Goal: Task Accomplishment & Management: Use online tool/utility

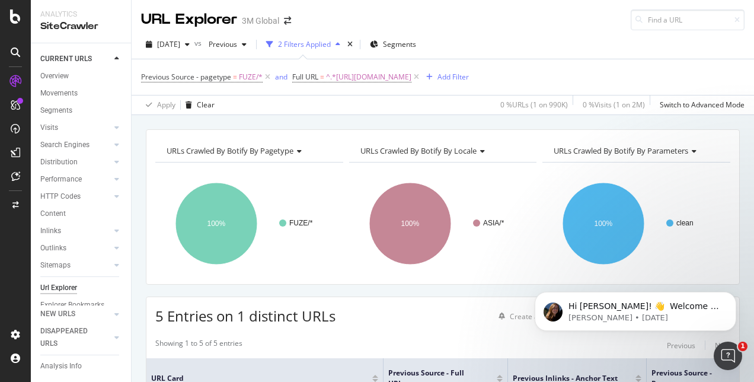
scroll to position [0, 293]
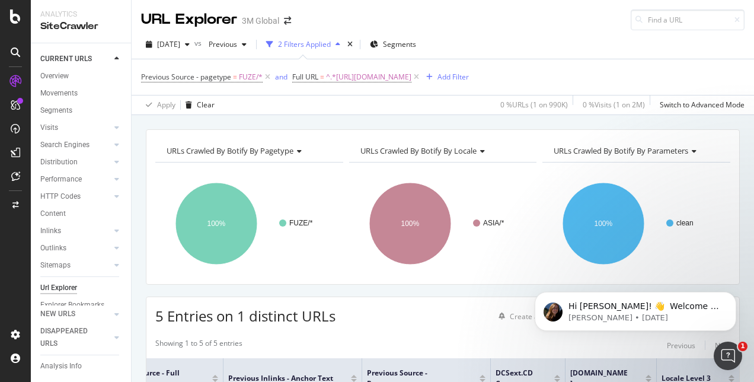
drag, startPoint x: 499, startPoint y: 82, endPoint x: 509, endPoint y: 98, distance: 19.1
click at [411, 82] on span "^.*[URL][DOMAIN_NAME]" at bounding box center [368, 77] width 85 height 17
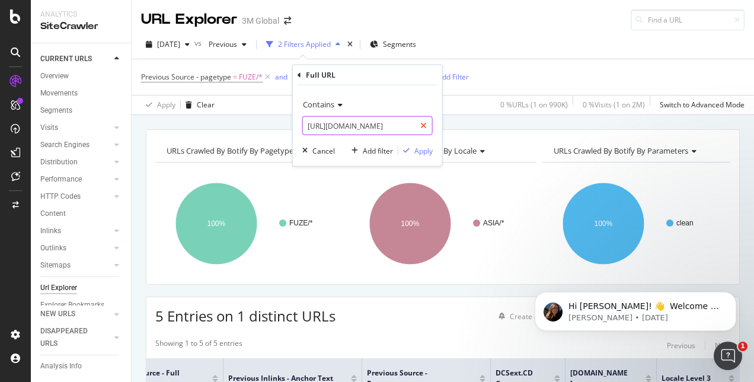
click at [420, 124] on div at bounding box center [423, 125] width 17 height 19
click at [405, 125] on input "text" at bounding box center [367, 125] width 129 height 19
paste input "[URL][DOMAIN_NAME]"
type input "[URL][DOMAIN_NAME]"
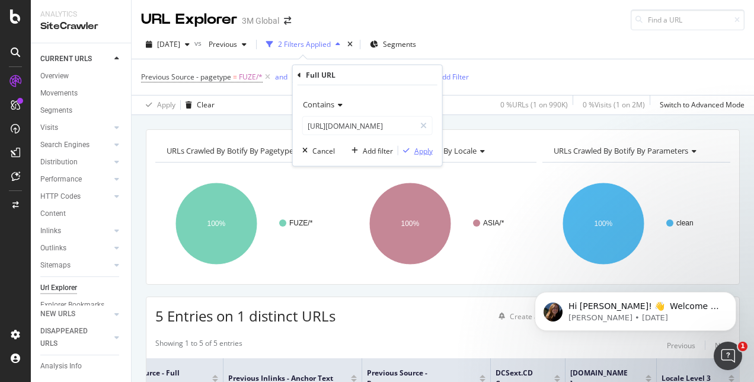
click at [424, 148] on div "Apply" at bounding box center [423, 150] width 18 height 10
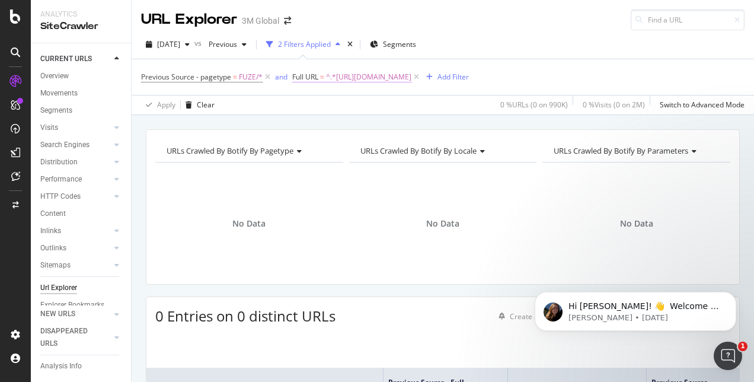
click at [411, 75] on span "^.*[URL][DOMAIN_NAME]" at bounding box center [368, 77] width 85 height 17
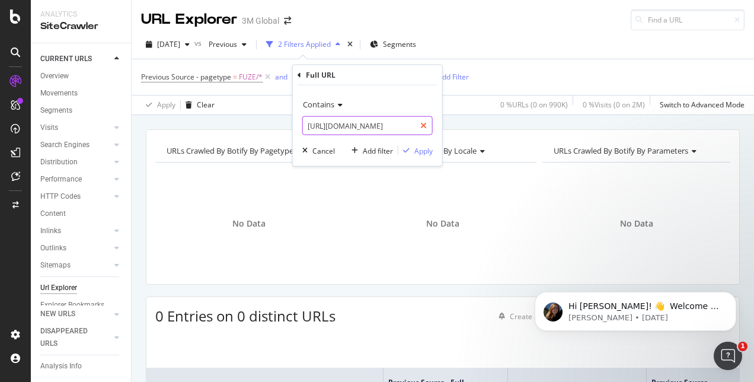
click at [426, 126] on icon at bounding box center [423, 126] width 7 height 8
click at [382, 122] on input "text" at bounding box center [367, 125] width 129 height 19
paste input "[URL][DOMAIN_NAME]"
type input "[URL][DOMAIN_NAME]"
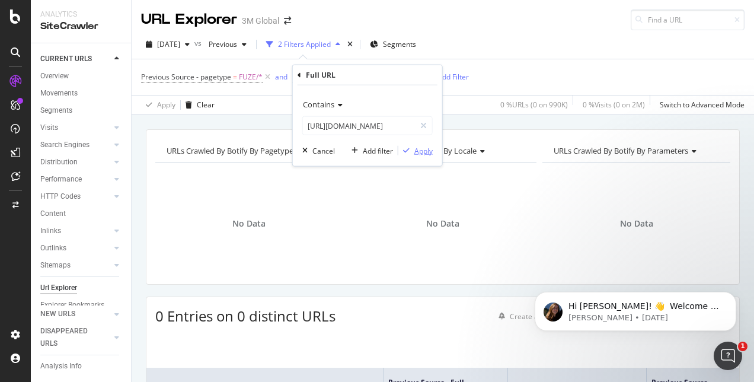
scroll to position [0, 0]
click at [418, 151] on div "Apply" at bounding box center [423, 150] width 18 height 10
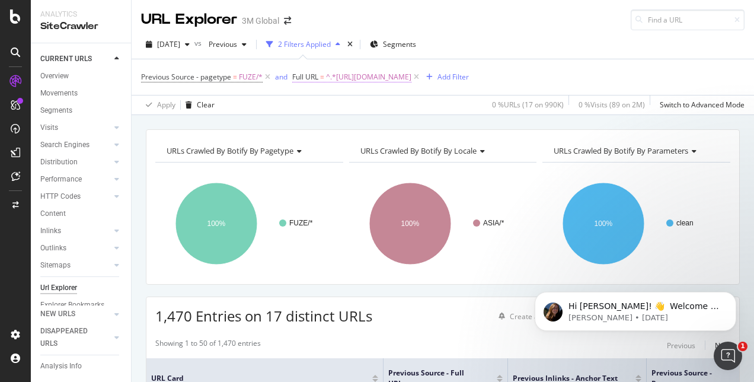
click at [411, 76] on span "^.*[URL][DOMAIN_NAME]" at bounding box center [368, 77] width 85 height 17
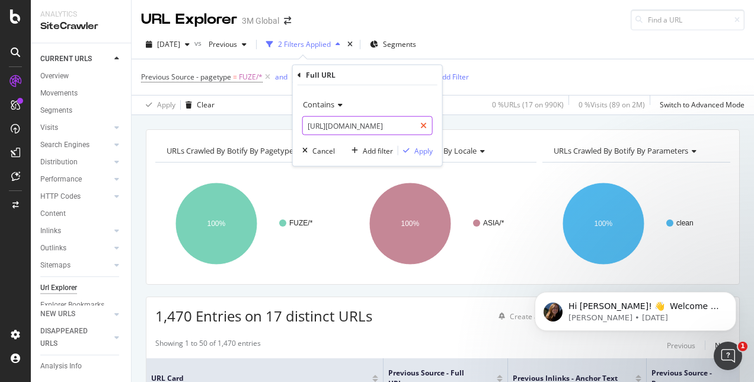
click at [425, 126] on icon at bounding box center [423, 126] width 7 height 8
click at [402, 132] on input "text" at bounding box center [367, 125] width 129 height 19
paste input "[URL][DOMAIN_NAME]"
type input "[URL][DOMAIN_NAME]"
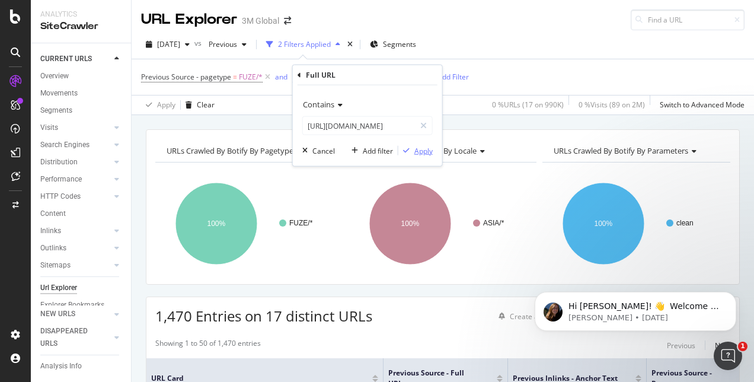
scroll to position [0, 0]
click at [424, 148] on div "Apply" at bounding box center [423, 150] width 18 height 10
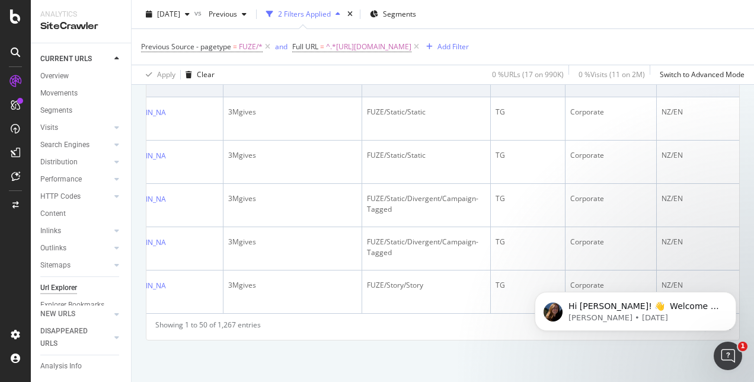
scroll to position [4973, 0]
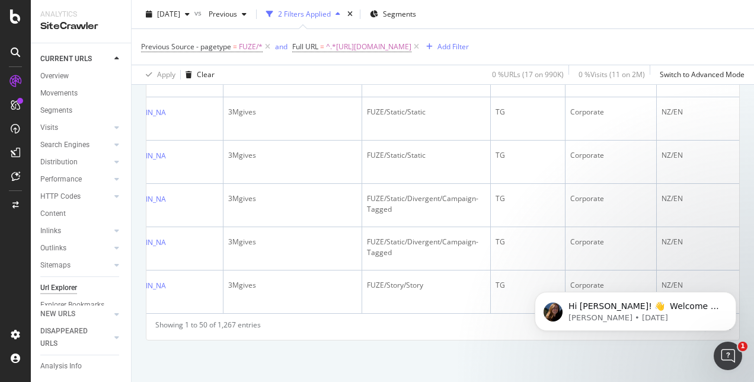
drag, startPoint x: 744, startPoint y: 313, endPoint x: 737, endPoint y: 240, distance: 73.2
click at [737, 267] on html "Hi [PERSON_NAME]! 👋 Welcome to Botify chat support! Have a question? Reply to t…" at bounding box center [635, 308] width 237 height 83
drag, startPoint x: 742, startPoint y: 365, endPoint x: 734, endPoint y: 170, distance: 195.2
click at [734, 267] on html "Hi [PERSON_NAME]! 👋 Welcome to Botify chat support! Have a question? Reply to t…" at bounding box center [635, 308] width 237 height 83
click at [735, 298] on icon "Dismiss notification" at bounding box center [733, 295] width 7 height 7
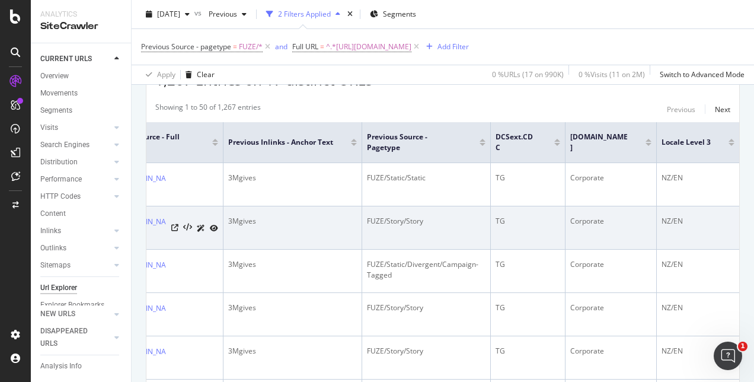
scroll to position [243, 0]
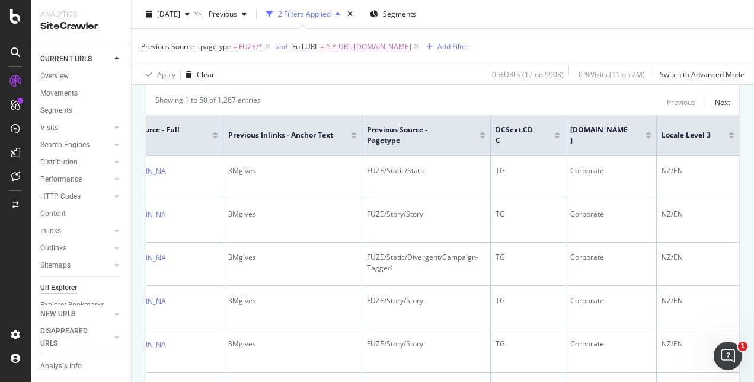
click at [411, 48] on span "^.*[URL][DOMAIN_NAME]" at bounding box center [368, 47] width 85 height 17
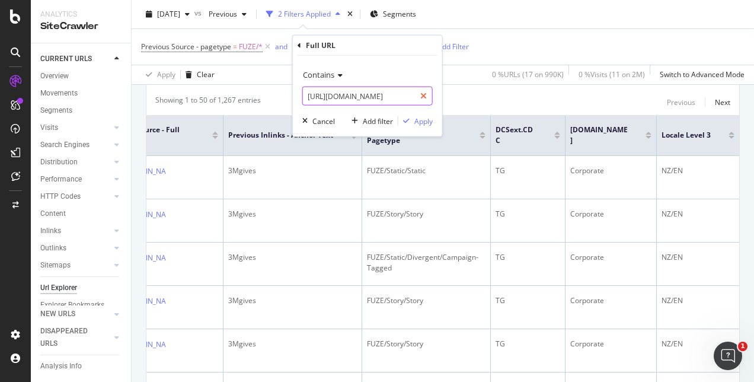
click at [423, 96] on icon at bounding box center [423, 96] width 7 height 8
click at [388, 97] on input "text" at bounding box center [367, 96] width 129 height 19
paste input "[URL][DOMAIN_NAME]"
type input "[URL][DOMAIN_NAME]"
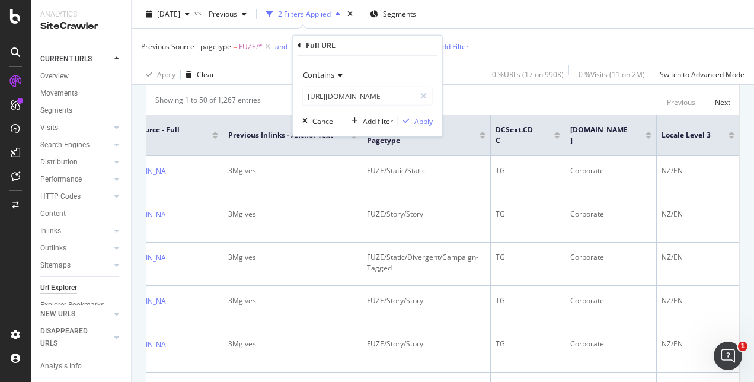
scroll to position [0, 0]
click at [429, 126] on div "Contains [URL][DOMAIN_NAME] Cancel Add filter Apply" at bounding box center [367, 96] width 149 height 81
click at [430, 122] on div "Apply" at bounding box center [423, 121] width 18 height 10
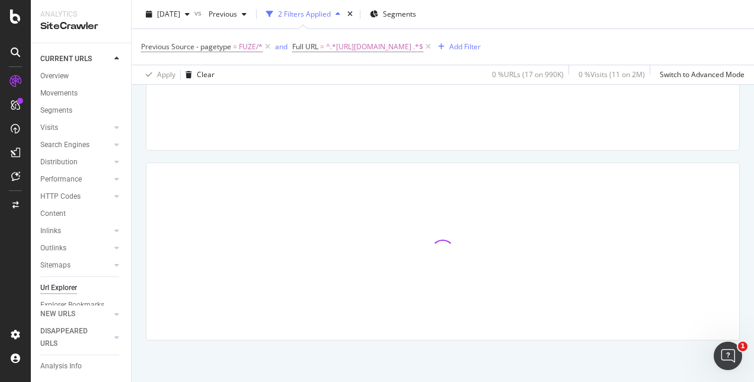
scroll to position [133, 0]
click at [421, 46] on span "^.*[URL][DOMAIN_NAME] .*$" at bounding box center [374, 47] width 97 height 17
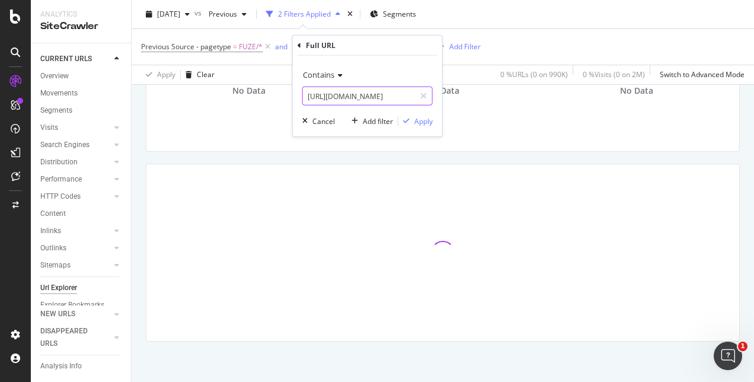
click at [394, 94] on input "[URL][DOMAIN_NAME]" at bounding box center [359, 96] width 112 height 19
click at [413, 95] on input "[URL][DOMAIN_NAME]" at bounding box center [359, 96] width 112 height 19
type input "[URL][DOMAIN_NAME]"
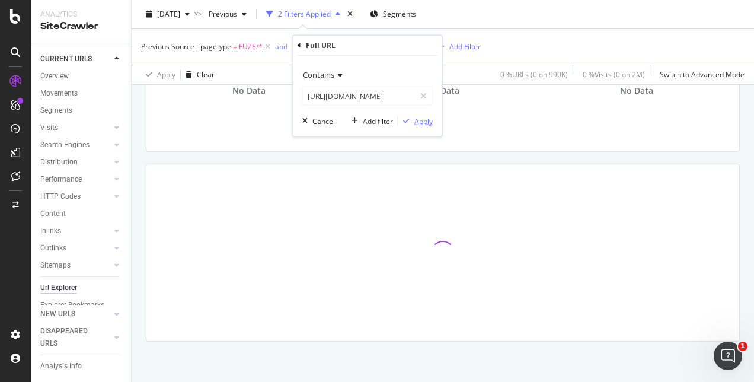
click at [428, 120] on div "Apply" at bounding box center [423, 121] width 18 height 10
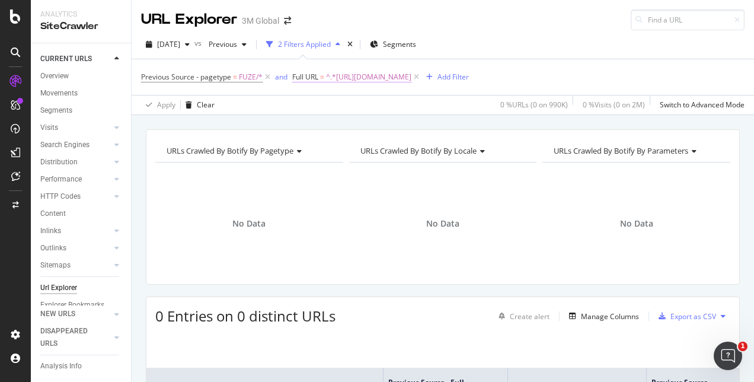
click at [411, 79] on span "^.*[URL][DOMAIN_NAME]" at bounding box center [368, 77] width 85 height 17
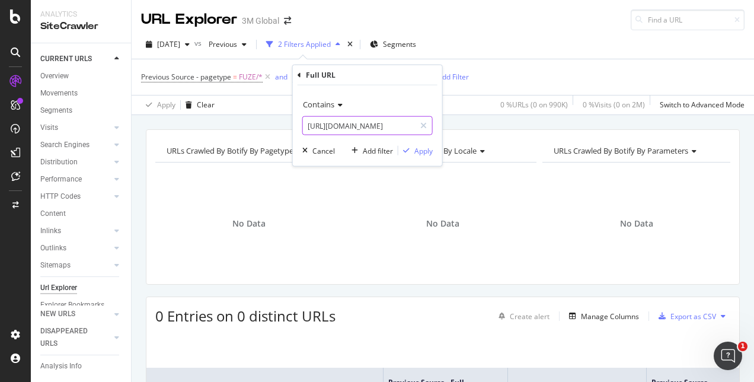
click at [399, 125] on input "[URL][DOMAIN_NAME]" at bounding box center [359, 125] width 112 height 19
click at [426, 152] on div "Apply" at bounding box center [423, 150] width 18 height 10
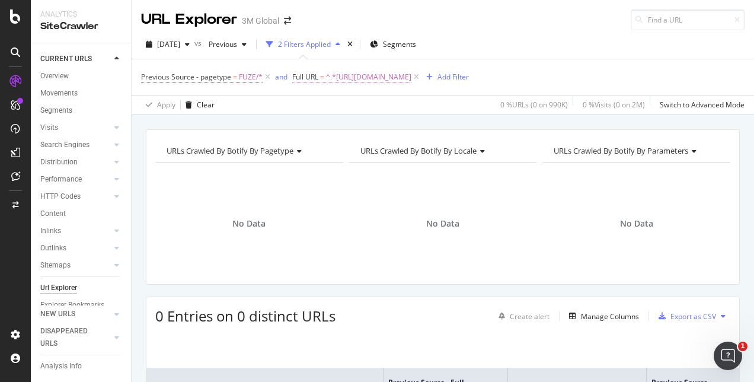
click at [399, 77] on span "^.*[URL][DOMAIN_NAME]" at bounding box center [368, 77] width 85 height 17
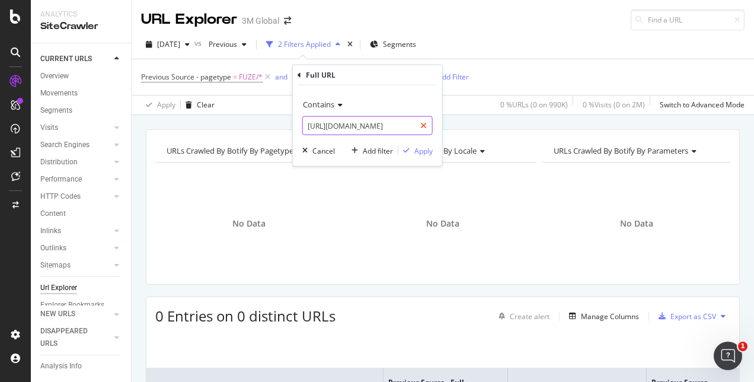
click at [423, 124] on icon at bounding box center [423, 126] width 7 height 8
click at [387, 124] on input "text" at bounding box center [367, 125] width 129 height 19
paste input "[URL][DOMAIN_NAME]"
type input "[URL][DOMAIN_NAME]"
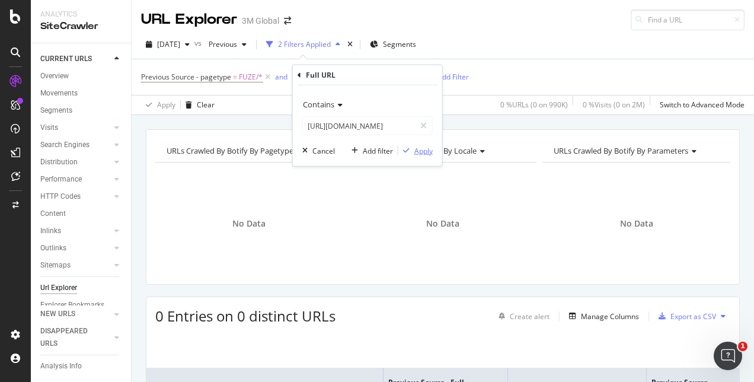
scroll to position [0, 0]
click at [422, 148] on div "Apply" at bounding box center [423, 150] width 18 height 10
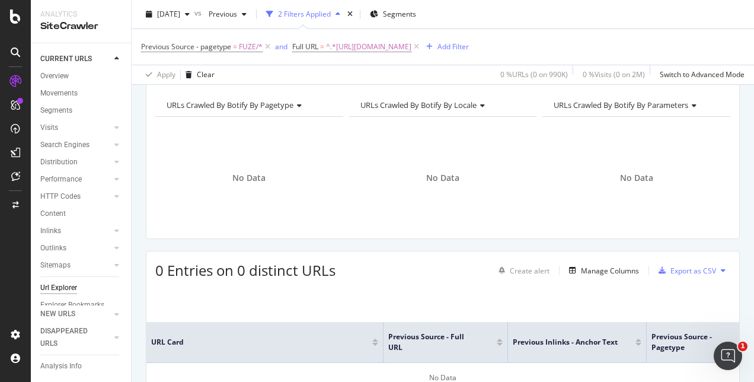
scroll to position [119, 0]
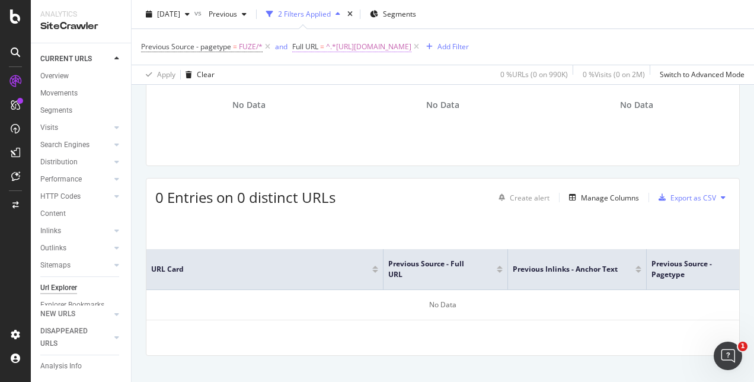
click at [411, 48] on span "^.*[URL][DOMAIN_NAME]" at bounding box center [368, 47] width 85 height 17
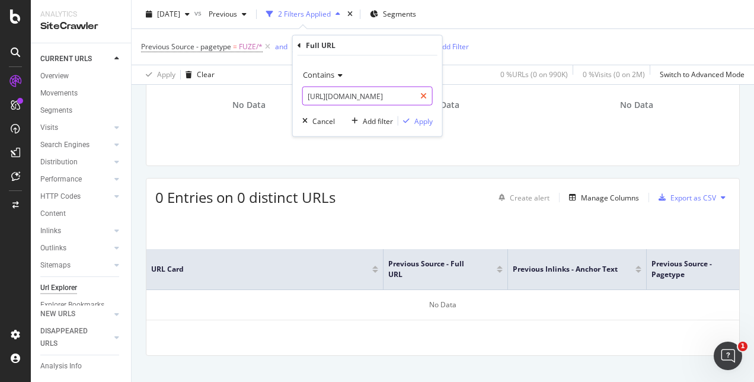
click at [423, 95] on icon at bounding box center [423, 96] width 7 height 8
click at [396, 96] on input "text" at bounding box center [367, 96] width 129 height 19
paste input "[URL][DOMAIN_NAME]"
type input "[URL][DOMAIN_NAME]"
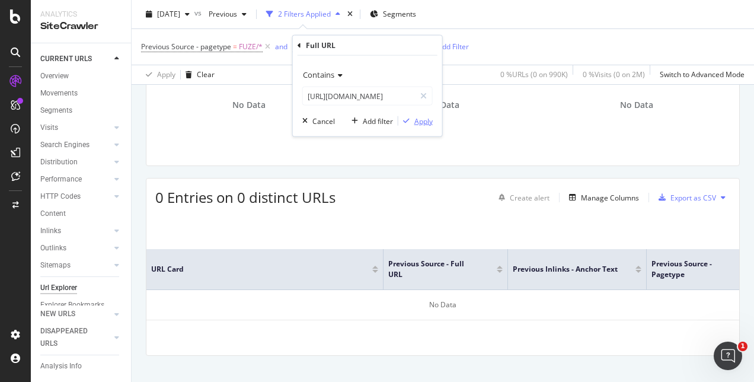
scroll to position [0, 0]
click at [421, 123] on div "Apply" at bounding box center [423, 121] width 18 height 10
